Goal: Task Accomplishment & Management: Manage account settings

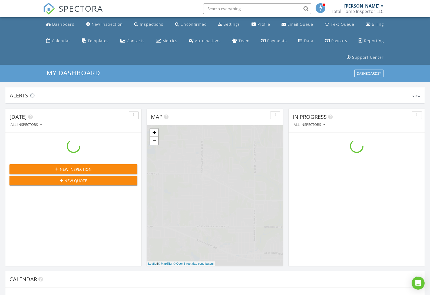
scroll to position [493, 431]
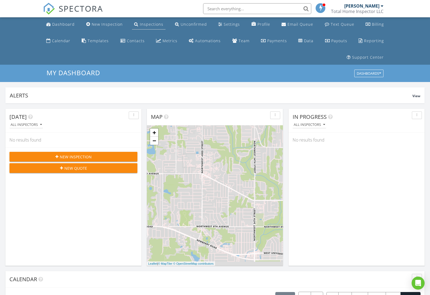
click at [159, 24] on div "Inspections" at bounding box center [152, 24] width 24 height 5
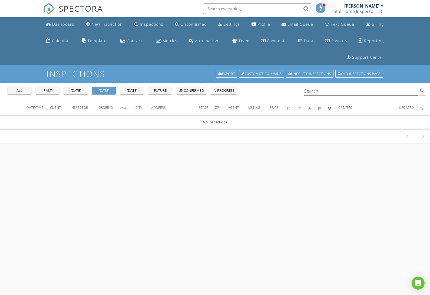
click at [56, 90] on div "past" at bounding box center [47, 90] width 19 height 5
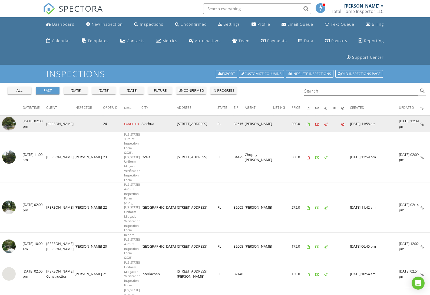
click at [10, 123] on img at bounding box center [9, 124] width 14 height 14
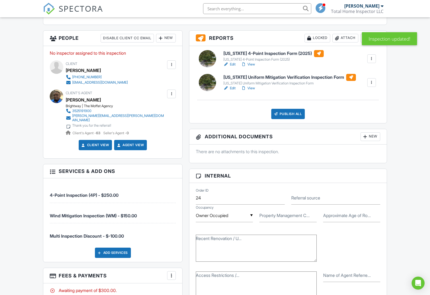
scroll to position [191, 0]
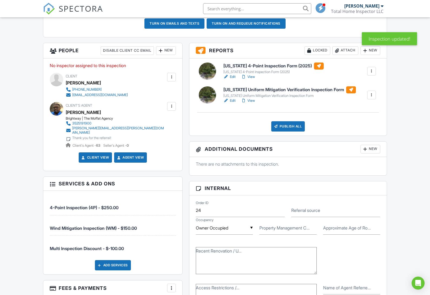
click at [172, 80] on div at bounding box center [171, 76] width 5 height 5
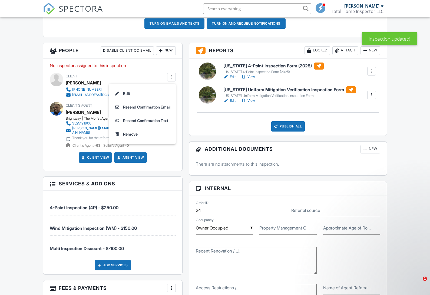
click at [147, 68] on p "No inspector assigned to this inspection" at bounding box center [113, 66] width 126 height 6
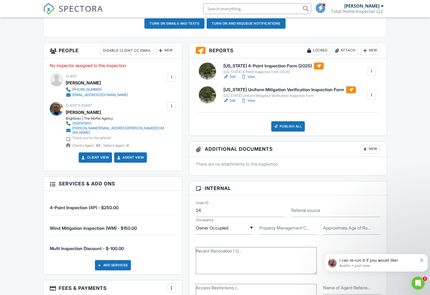
click at [177, 58] on h3 "People Disable Client CC Email New Inspector Client Listing Agent Add Another P…" at bounding box center [112, 50] width 139 height 15
click at [166, 55] on div "New" at bounding box center [166, 50] width 20 height 9
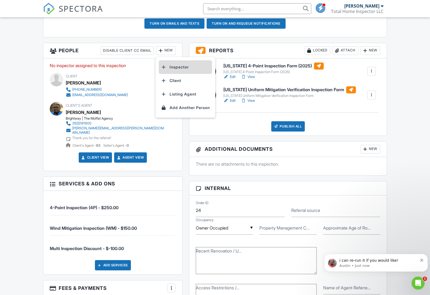
click at [167, 74] on li "Inspector" at bounding box center [185, 67] width 53 height 14
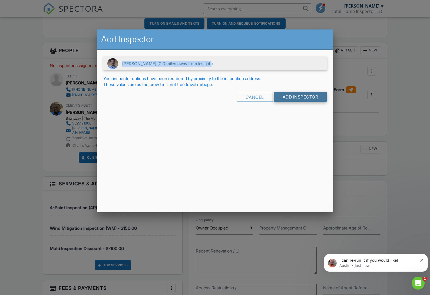
drag, startPoint x: 292, startPoint y: 57, endPoint x: 296, endPoint y: 99, distance: 42.5
click at [296, 99] on form "▼ Brandon Mize (0.0 miles away from last job) Brandon Mize (0.0 miles away from…" at bounding box center [215, 81] width 224 height 49
click at [287, 97] on input "Add Inspector" at bounding box center [300, 97] width 53 height 10
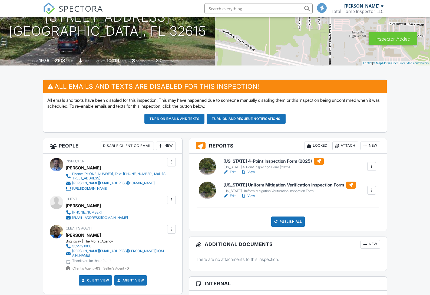
scroll to position [96, 0]
click at [415, 290] on div "Open Intercom Messenger" at bounding box center [418, 283] width 14 height 14
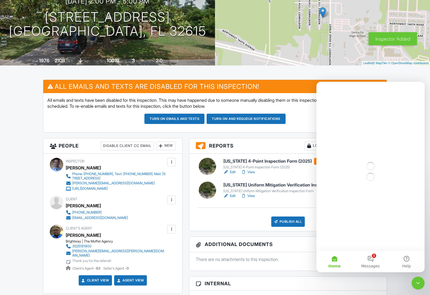
scroll to position [0, 0]
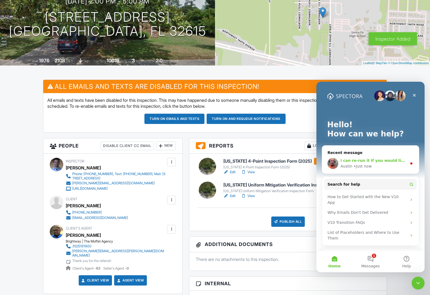
click at [371, 159] on span "i can re-run it if you would like!" at bounding box center [374, 160] width 67 height 4
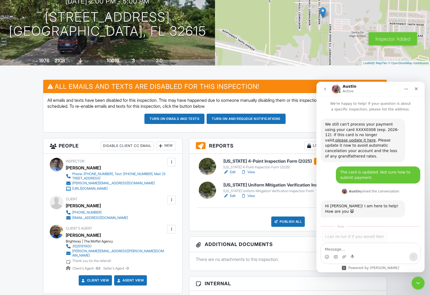
scroll to position [1, 0]
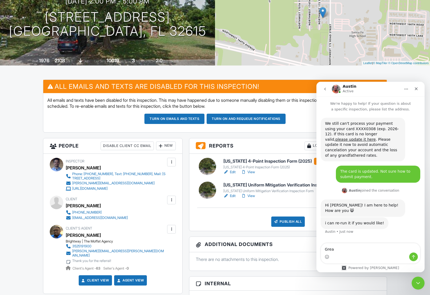
type textarea "Great"
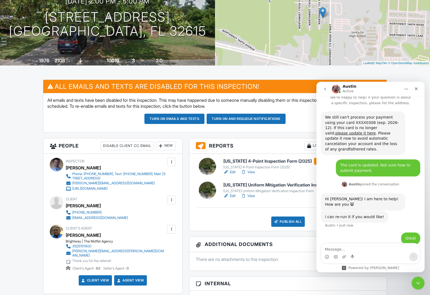
scroll to position [7, 0]
click at [191, 154] on h3 "Reports Locked Attach New" at bounding box center [288, 145] width 198 height 15
click at [418, 90] on icon "Close" at bounding box center [416, 89] width 4 height 4
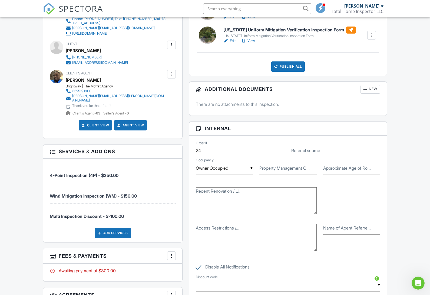
scroll to position [218, 0]
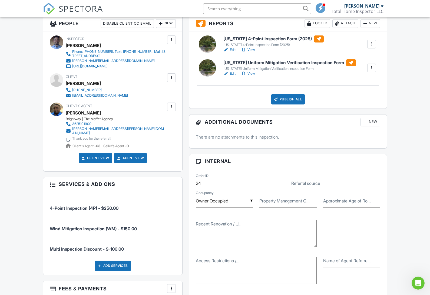
click at [43, 109] on div "Inspector Brandon Mize Phone: +1.352.200.2520, Text: +1.904.201.9005, Mail: 260…" at bounding box center [112, 101] width 139 height 140
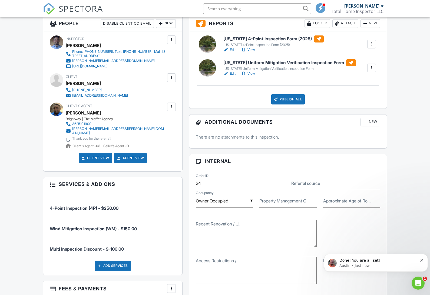
scroll to position [0, 0]
click at [415, 269] on div "Done! You are all set! Austin • Just now" at bounding box center [376, 263] width 104 height 18
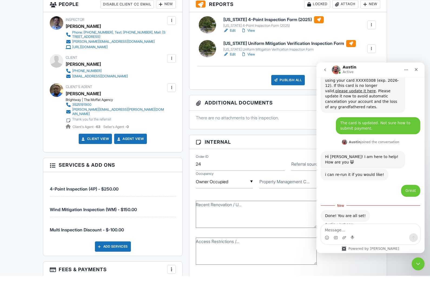
scroll to position [32, 0]
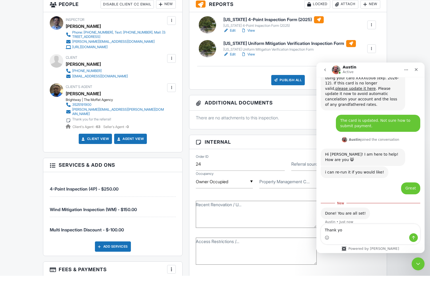
type textarea "Thank you"
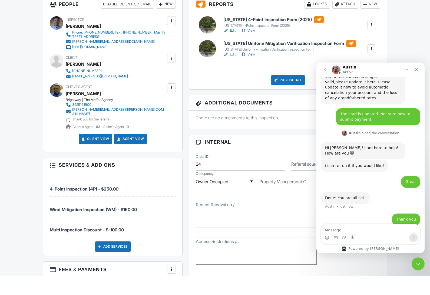
scroll to position [39, 0]
click at [18, 119] on div "Dashboard New Inspection Inspections Unconfirmed Settings Profile Email Queue T…" at bounding box center [215, 282] width 430 height 966
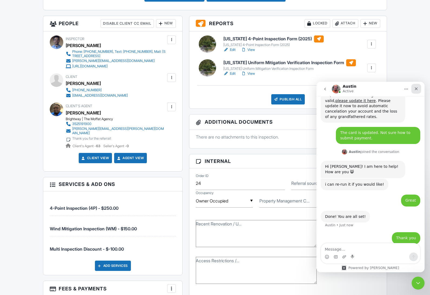
click at [421, 89] on div "Close" at bounding box center [417, 89] width 10 height 10
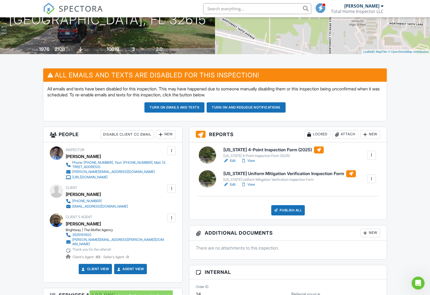
scroll to position [104, 0]
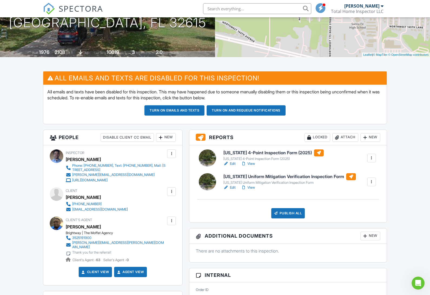
click at [372, 185] on div at bounding box center [371, 181] width 5 height 5
click at [350, 227] on div "Delete" at bounding box center [355, 224] width 11 height 6
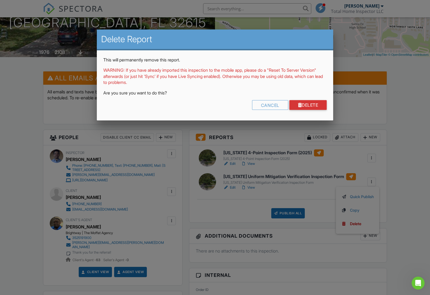
click at [294, 104] on link "Delete" at bounding box center [309, 105] width 38 height 10
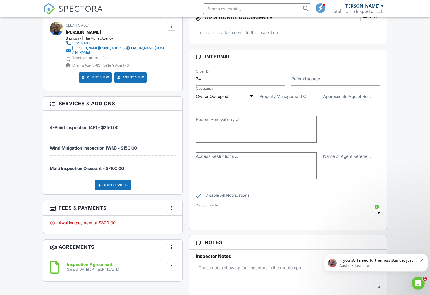
click at [168, 216] on h3 "Fees & Payments More Edit Fees & Payments Add Services View Invoice Paid In Full" at bounding box center [112, 207] width 139 height 15
click at [171, 211] on div at bounding box center [171, 207] width 5 height 5
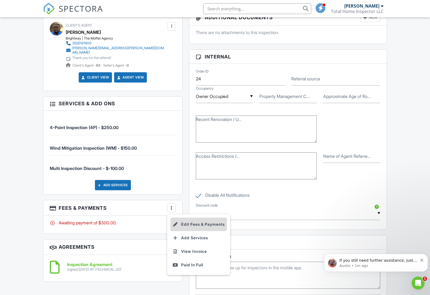
click at [182, 231] on li "Edit Fees & Payments" at bounding box center [199, 225] width 57 height 14
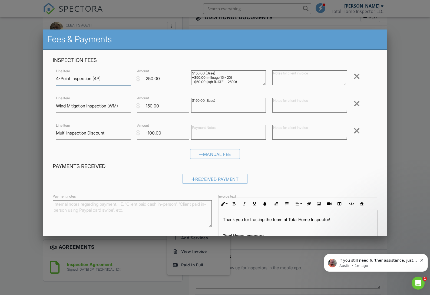
scroll to position [299, 0]
click at [354, 105] on div at bounding box center [357, 103] width 6 height 9
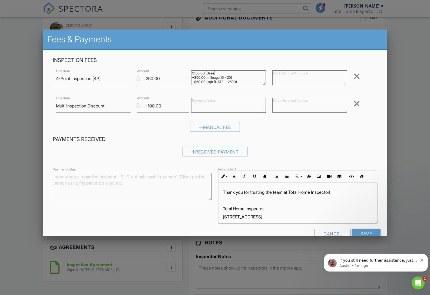
click at [355, 102] on div at bounding box center [357, 103] width 6 height 9
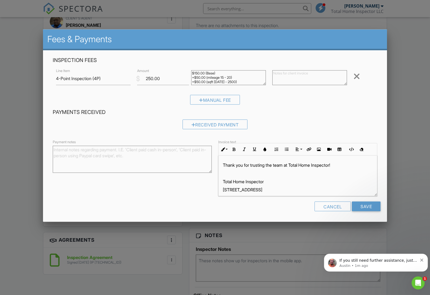
scroll to position [306, 0]
click at [371, 208] on input "Save" at bounding box center [366, 207] width 29 height 10
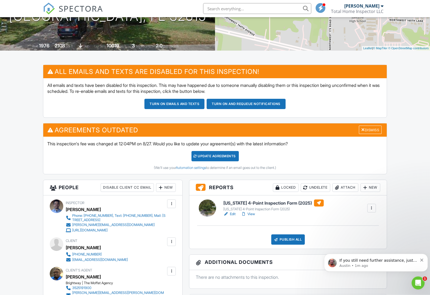
scroll to position [113, 0]
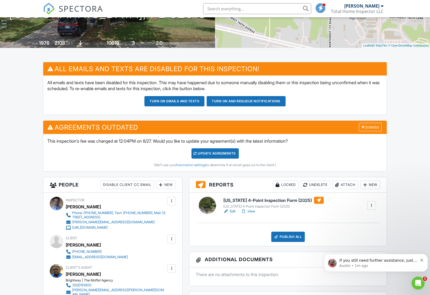
click at [207, 159] on div "Update Agreements" at bounding box center [215, 153] width 47 height 10
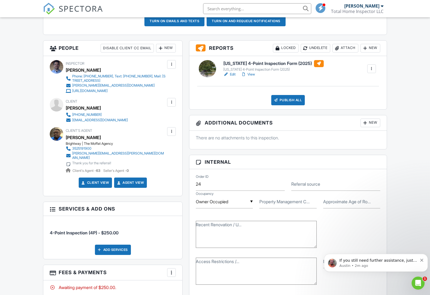
click at [365, 260] on p "If you still need further assistance, just chat right back into this conversati…" at bounding box center [379, 260] width 78 height 5
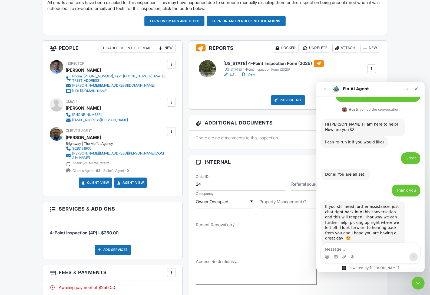
scroll to position [80, 0]
click at [394, 172] on div "Done! You are all set! [GEOGRAPHIC_DATA] • 2m ago" at bounding box center [371, 177] width 100 height 16
click at [418, 283] on icon "Close Intercom Messenger" at bounding box center [417, 282] width 6 height 6
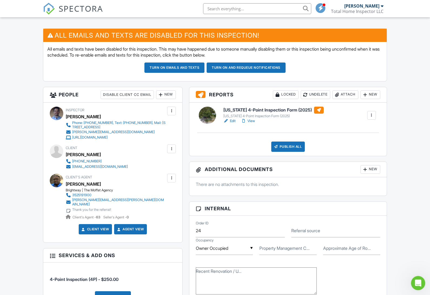
scroll to position [0, 0]
click at [230, 124] on link "Edit" at bounding box center [230, 120] width 12 height 5
